Goal: Book appointment/travel/reservation

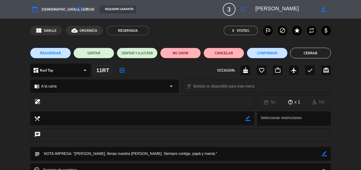
click at [313, 52] on button "Cerrar" at bounding box center [311, 53] width 41 height 11
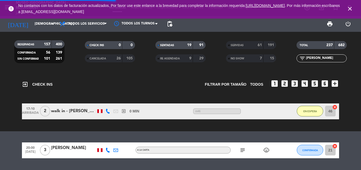
click at [352, 7] on icon "close" at bounding box center [350, 9] width 6 height 6
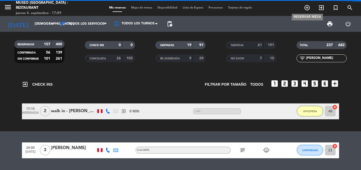
click at [309, 8] on icon "add_circle_outline" at bounding box center [307, 7] width 6 height 6
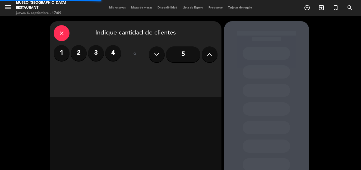
click at [81, 53] on label "2" at bounding box center [79, 53] width 16 height 16
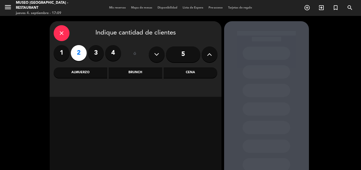
click at [197, 71] on div "Cena" at bounding box center [191, 72] width 54 height 11
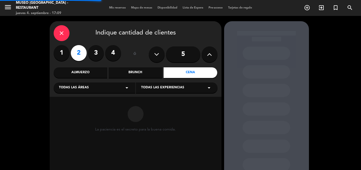
click at [58, 91] on div "Todas las áreas arrow_drop_down" at bounding box center [95, 87] width 82 height 11
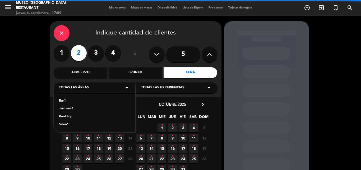
click at [62, 108] on div "Jardines1" at bounding box center [94, 108] width 71 height 5
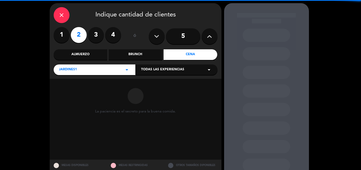
scroll to position [36, 0]
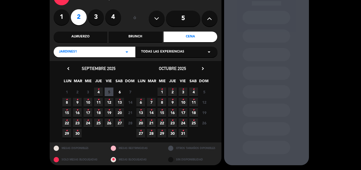
click at [99, 91] on span "4 •" at bounding box center [98, 91] width 9 height 9
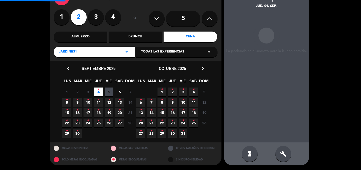
scroll to position [21, 0]
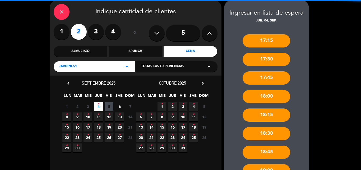
click at [93, 65] on div "Jardines1 arrow_drop_down" at bounding box center [95, 66] width 82 height 11
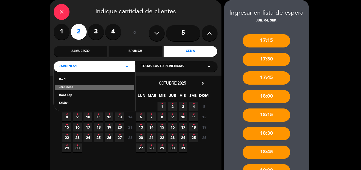
click at [66, 94] on div "Roof Top" at bounding box center [94, 95] width 71 height 5
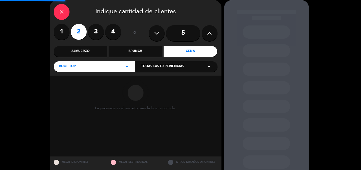
scroll to position [36, 0]
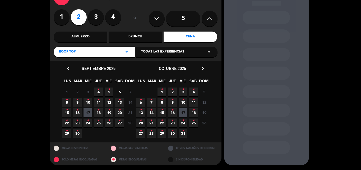
click at [100, 90] on span "4 •" at bounding box center [98, 91] width 9 height 9
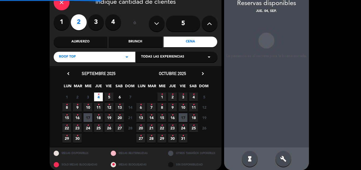
scroll to position [36, 0]
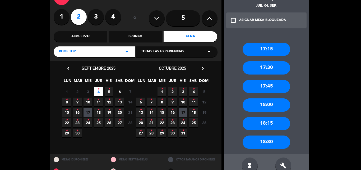
click at [80, 52] on div "Roof Top arrow_drop_down" at bounding box center [95, 51] width 82 height 11
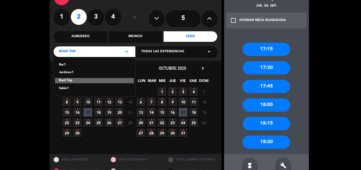
click at [62, 88] on div "Salón1" at bounding box center [94, 88] width 71 height 5
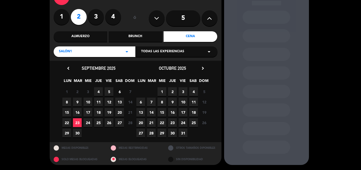
click at [95, 92] on span "4" at bounding box center [98, 91] width 9 height 9
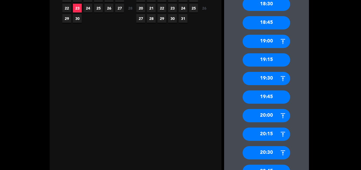
scroll to position [180, 0]
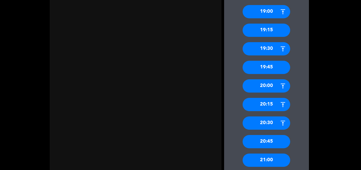
click at [271, 49] on div "19:30" at bounding box center [267, 48] width 48 height 13
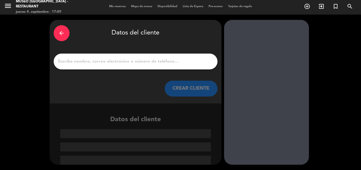
scroll to position [1, 0]
click at [119, 56] on div at bounding box center [136, 61] width 164 height 16
click at [118, 61] on input "1" at bounding box center [136, 61] width 156 height 7
paste input "[PERSON_NAME]"
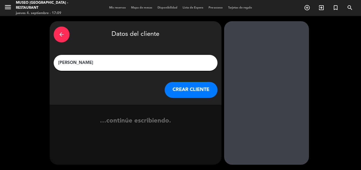
scroll to position [0, 0]
type input "[PERSON_NAME]"
click at [192, 85] on button "CREAR CLIENTE" at bounding box center [191, 90] width 53 height 16
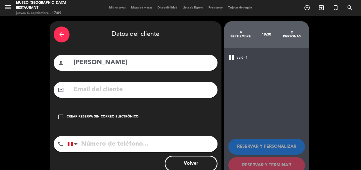
click at [119, 89] on input "text" at bounding box center [143, 89] width 140 height 11
paste input "[EMAIL_ADDRESS][DOMAIN_NAME]"
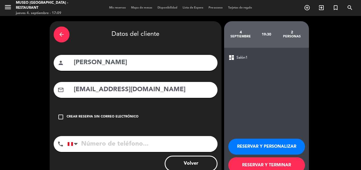
type input "[EMAIL_ADDRESS][DOMAIN_NAME]"
click at [126, 150] on input "tel" at bounding box center [142, 144] width 150 height 16
click at [143, 142] on input "tel" at bounding box center [142, 144] width 150 height 16
paste input "941064693"
type input "941064693"
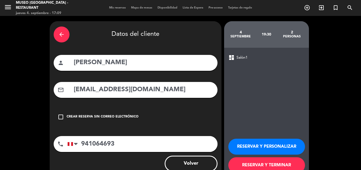
drag, startPoint x: 252, startPoint y: 145, endPoint x: 198, endPoint y: 89, distance: 77.5
click at [252, 144] on button "RESERVAR Y PERSONALIZAR" at bounding box center [267, 146] width 77 height 16
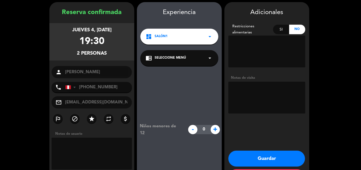
scroll to position [21, 0]
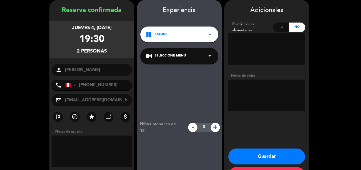
click at [171, 59] on div "chrome_reader_mode Seleccione Menú arrow_drop_down" at bounding box center [179, 56] width 78 height 16
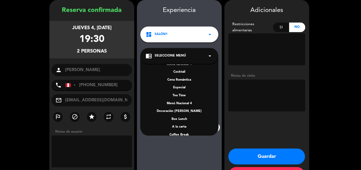
scroll to position [76, 0]
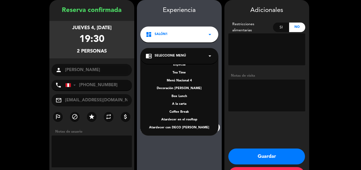
click at [181, 104] on div "A la carta" at bounding box center [179, 103] width 67 height 5
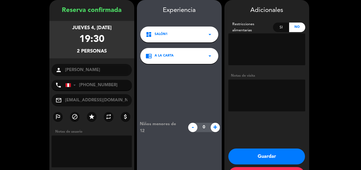
drag, startPoint x: 263, startPoint y: 156, endPoint x: 250, endPoint y: 150, distance: 14.3
click at [263, 156] on button "Guardar" at bounding box center [267, 156] width 77 height 16
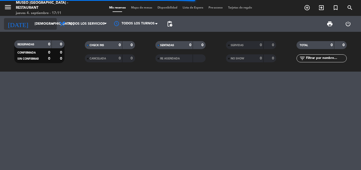
click at [33, 26] on input "[DEMOGRAPHIC_DATA] [DATE]" at bounding box center [54, 23] width 45 height 9
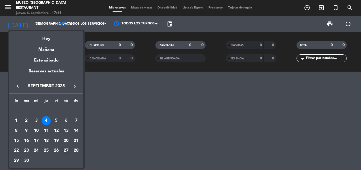
click at [65, 148] on div "27" at bounding box center [66, 150] width 9 height 9
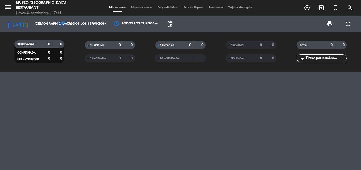
type input "sáb. [DATE]"
click at [323, 59] on input "text" at bounding box center [326, 58] width 41 height 6
type input "condor"
click at [78, 93] on div at bounding box center [180, 120] width 361 height 98
drag, startPoint x: 323, startPoint y: 59, endPoint x: 235, endPoint y: 59, distance: 87.8
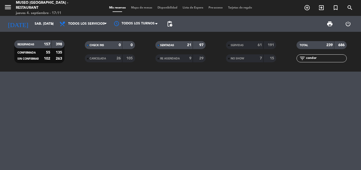
click at [235, 59] on div "RESERVADAS 157 398 CONFIRMADA 55 135 SIN CONFIRMAR 102 263 CHECK INS 0 0 CANCEL…" at bounding box center [180, 51] width 361 height 29
type input "cond"
drag, startPoint x: 321, startPoint y: 58, endPoint x: 204, endPoint y: 58, distance: 117.2
click at [205, 58] on div "RESERVADAS 157 398 CONFIRMADA 55 135 SIN CONFIRMAR 102 263 CHECK INS 0 0 CANCEL…" at bounding box center [180, 51] width 361 height 29
